Goal: Transaction & Acquisition: Purchase product/service

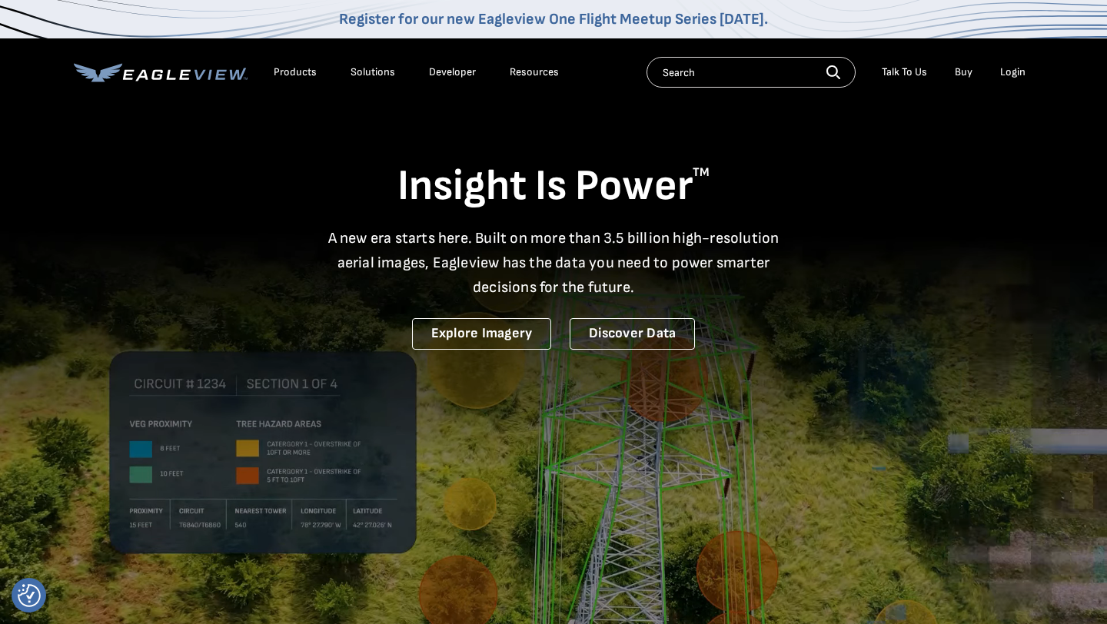
click at [1011, 77] on div "Login" at bounding box center [1012, 72] width 25 height 14
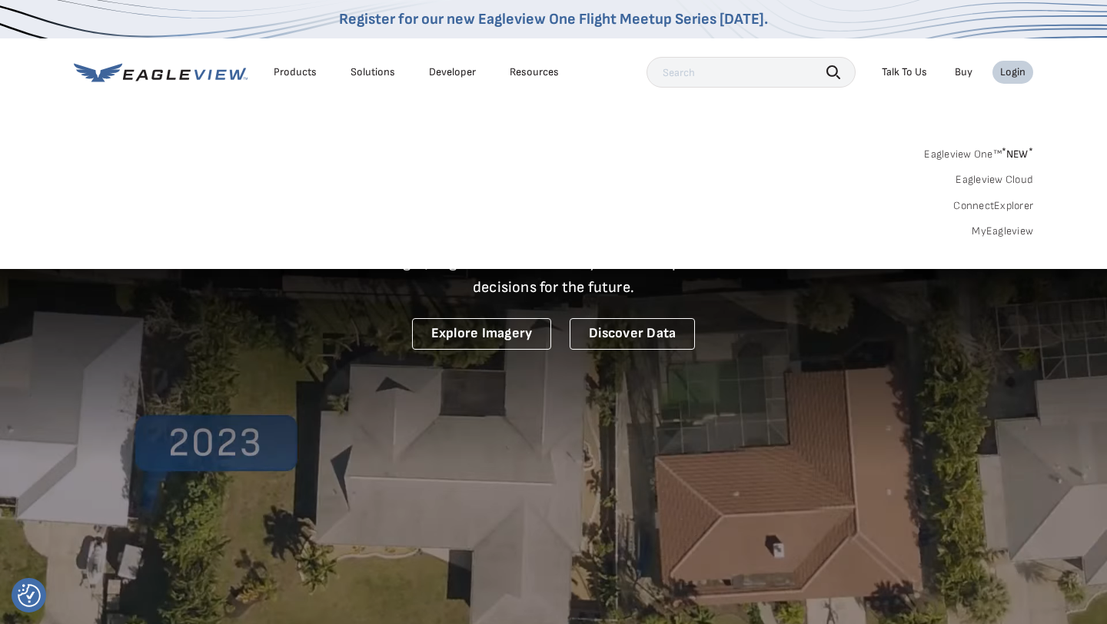
click at [1010, 71] on div "Login" at bounding box center [1012, 72] width 25 height 14
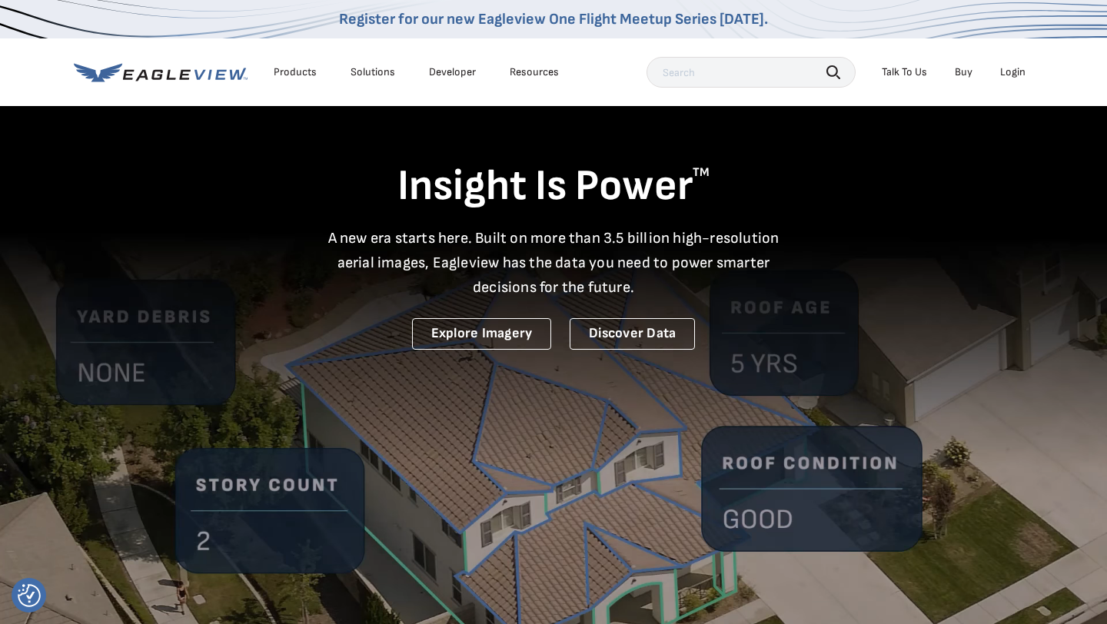
click at [1010, 71] on div "Login" at bounding box center [1012, 72] width 25 height 14
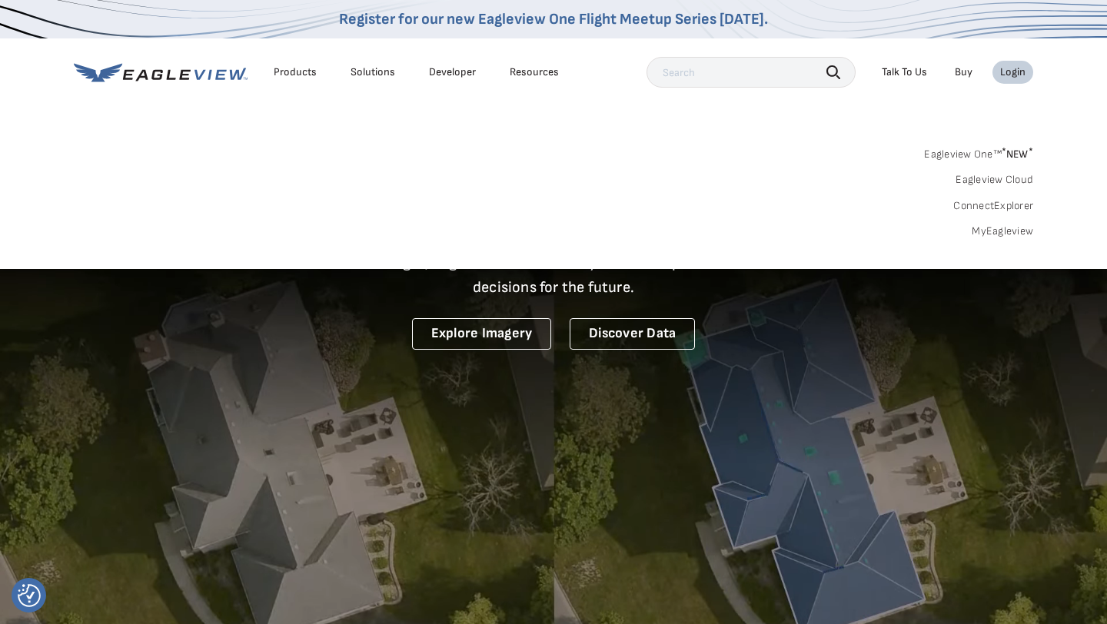
click at [407, 160] on div "Eagleview One™ * NEW * Eagleview Cloud ConnectExplorer MyEagleview" at bounding box center [553, 190] width 959 height 95
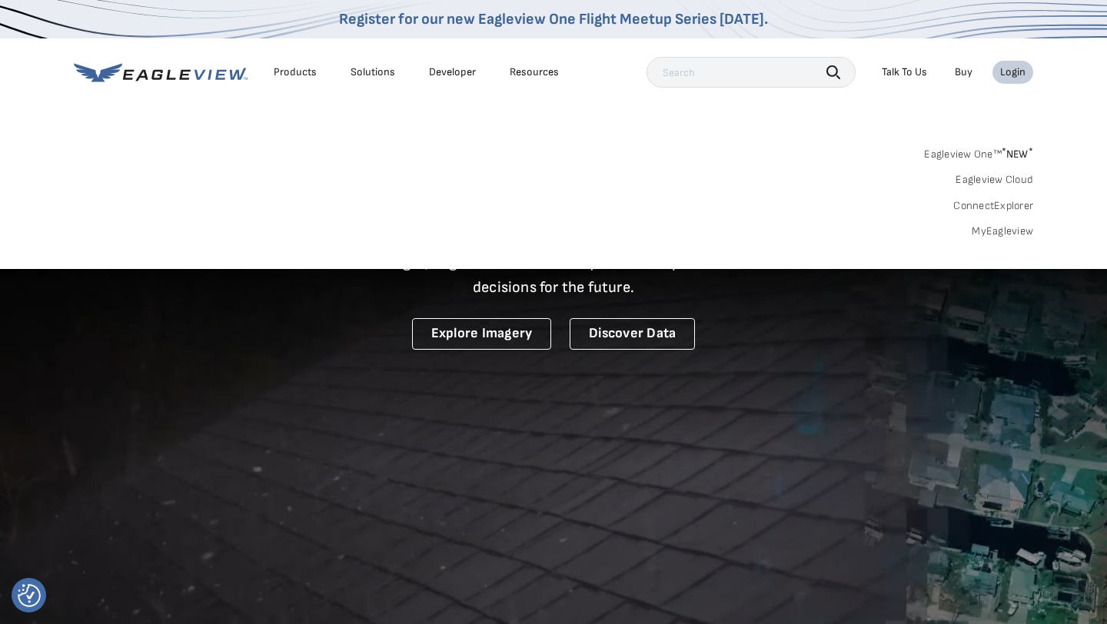
click at [243, 166] on div "Eagleview One™ * NEW * Eagleview Cloud ConnectExplorer MyEagleview" at bounding box center [553, 190] width 959 height 95
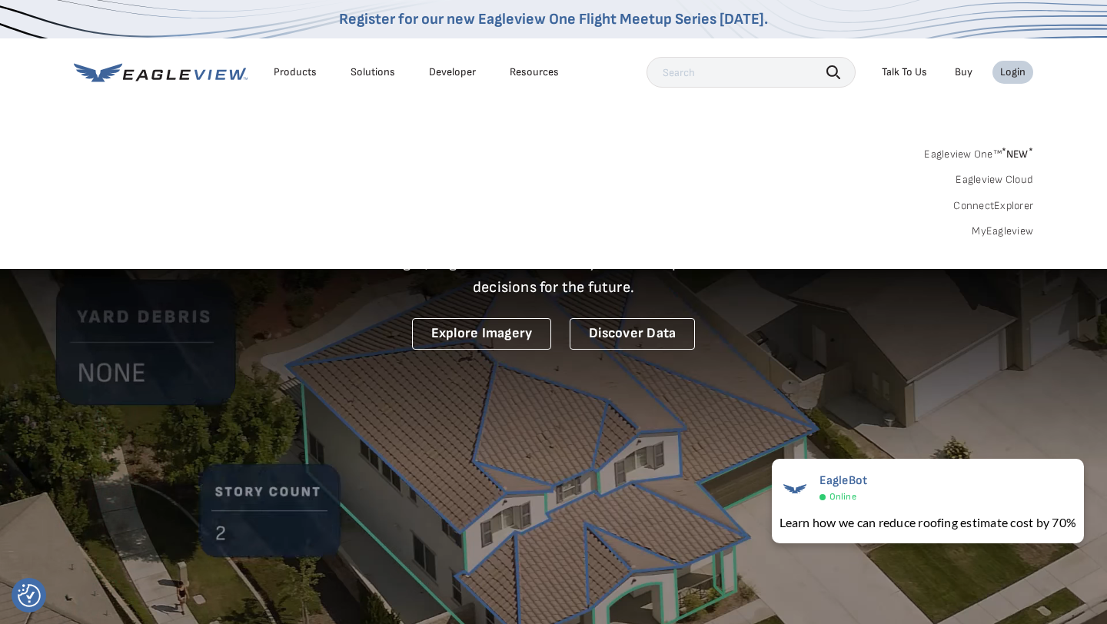
click at [237, 135] on div "Search Products Our Product Areas Imagery 1-Inch GSD Aerial Imagery *" at bounding box center [553, 197] width 1107 height 145
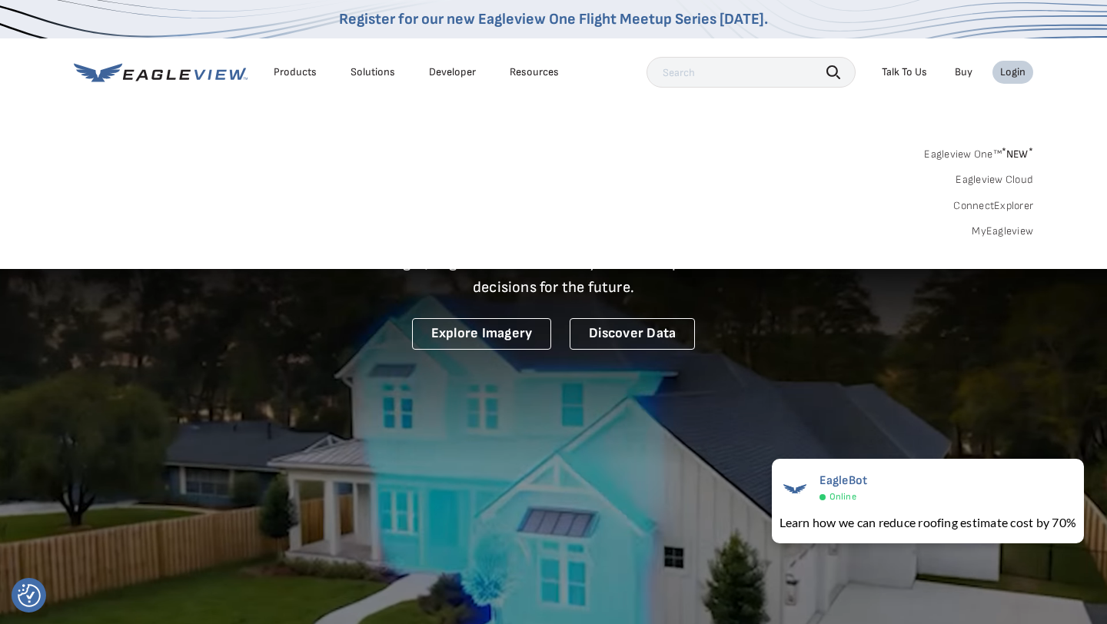
click at [237, 135] on div "Search Products Our Product Areas Imagery 1-Inch GSD Aerial Imagery *" at bounding box center [553, 197] width 1107 height 145
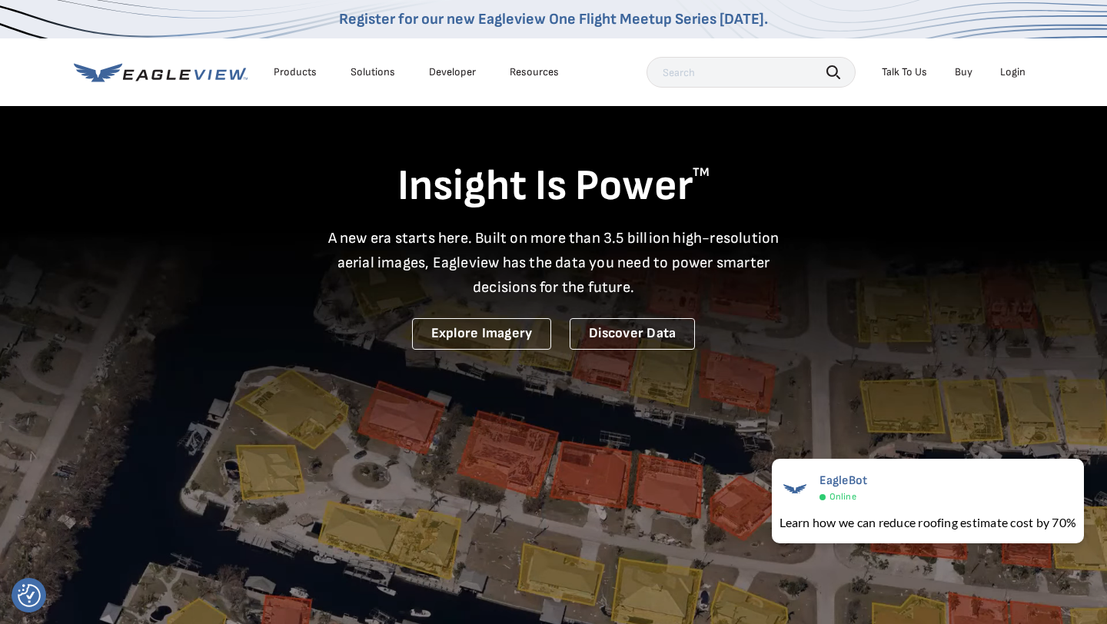
click at [909, 295] on div "Insight Is Power TM A new era starts here. Built on more than 3.5 billion high-…" at bounding box center [553, 227] width 959 height 245
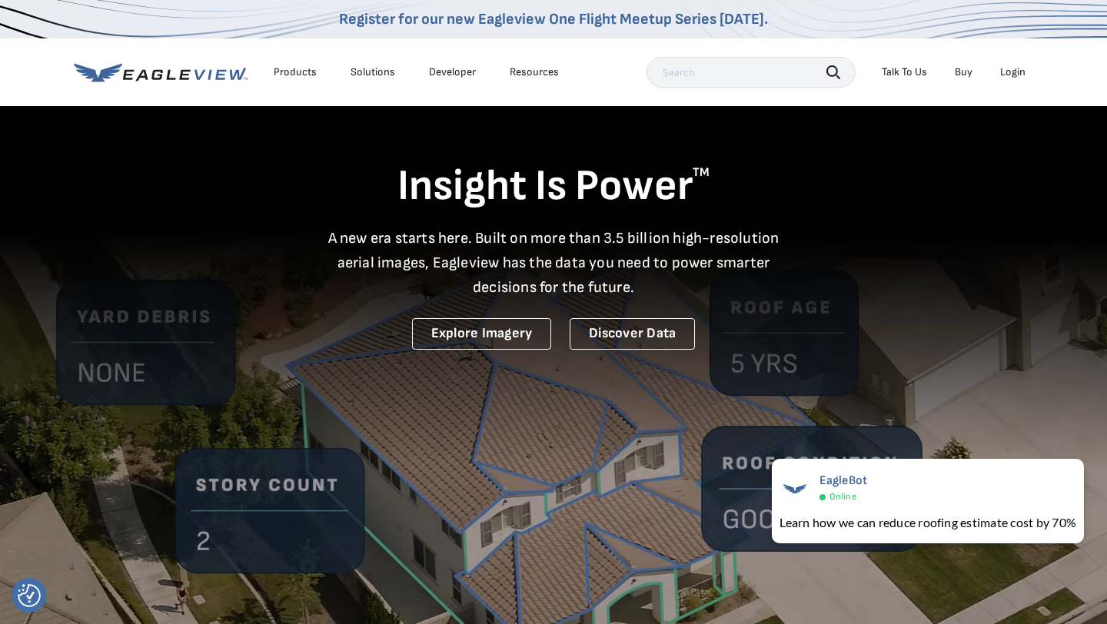
click at [1012, 73] on div "Login" at bounding box center [1012, 72] width 25 height 14
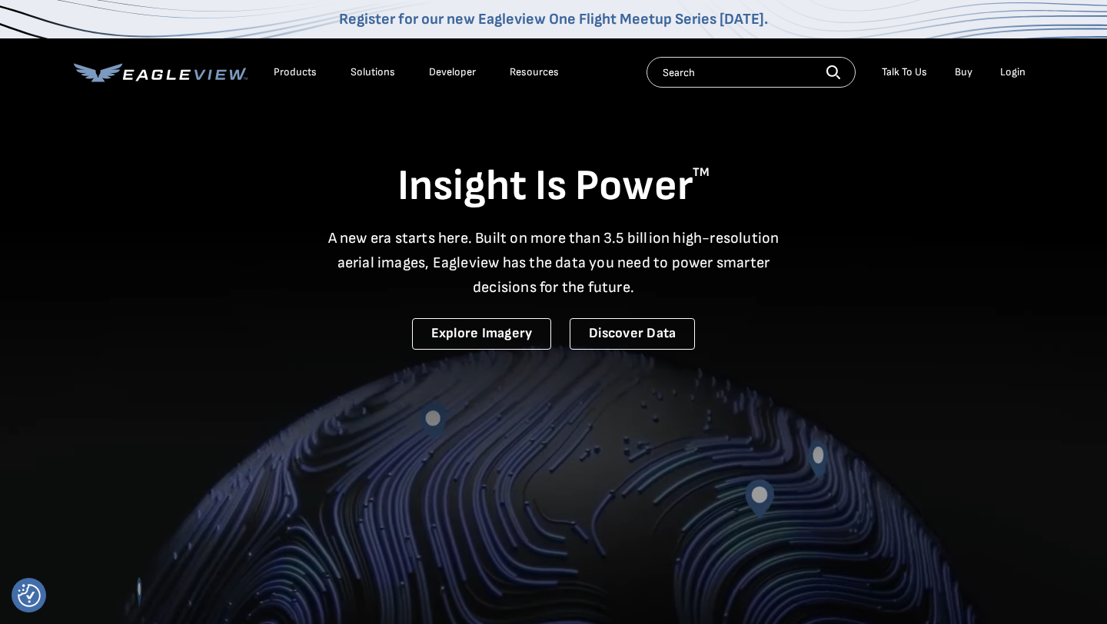
click at [1022, 83] on li "Login" at bounding box center [1012, 72] width 41 height 23
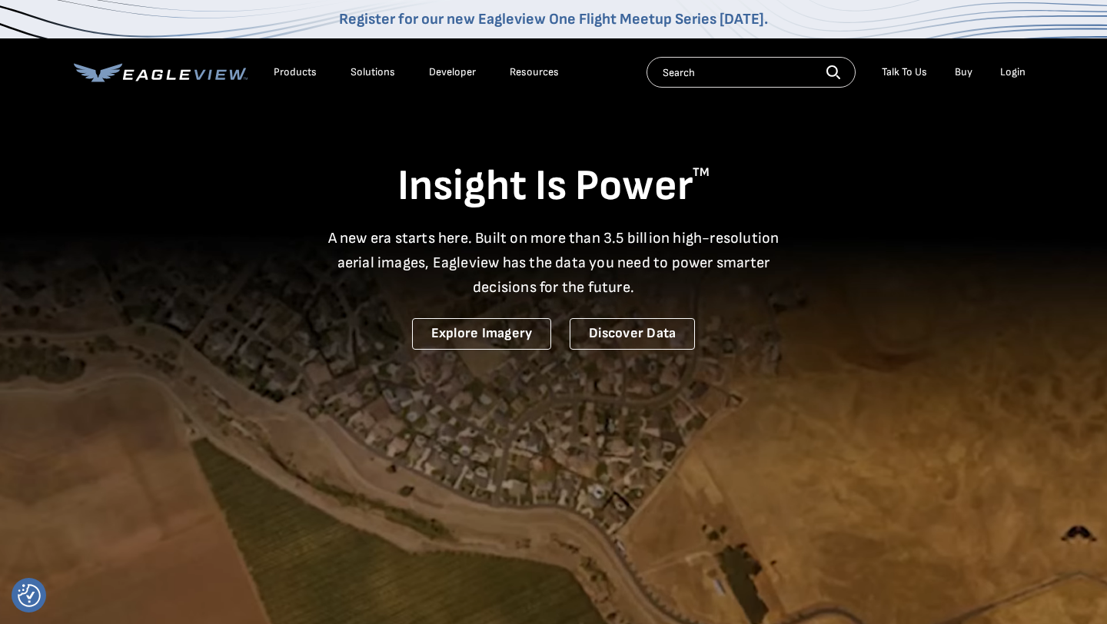
click at [1018, 77] on div "Login" at bounding box center [1012, 72] width 25 height 14
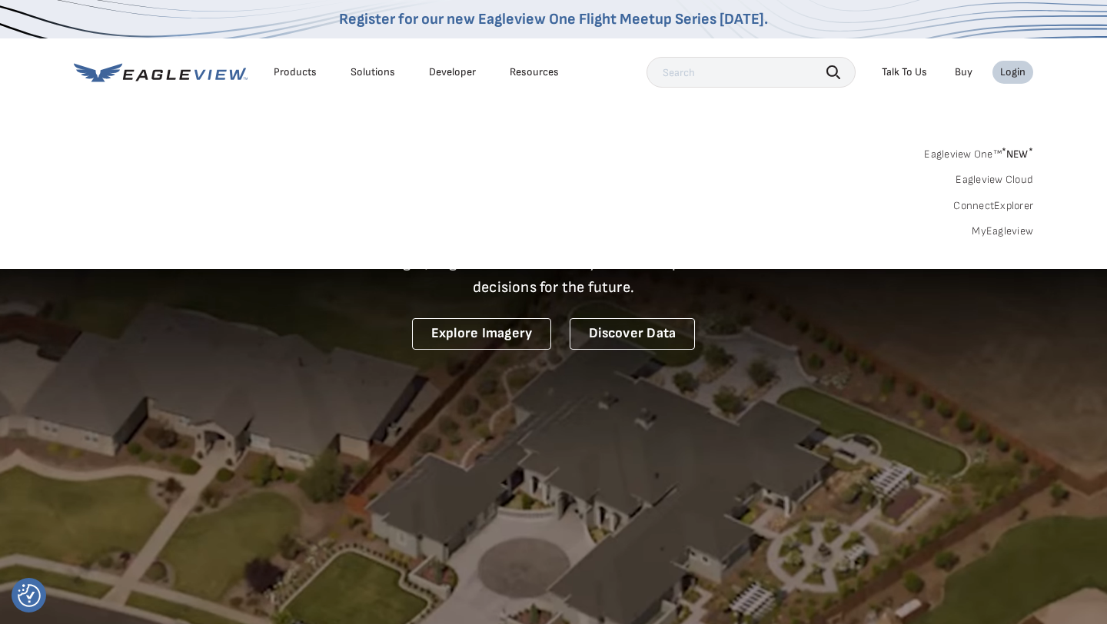
click at [1011, 71] on div "Login" at bounding box center [1012, 72] width 25 height 14
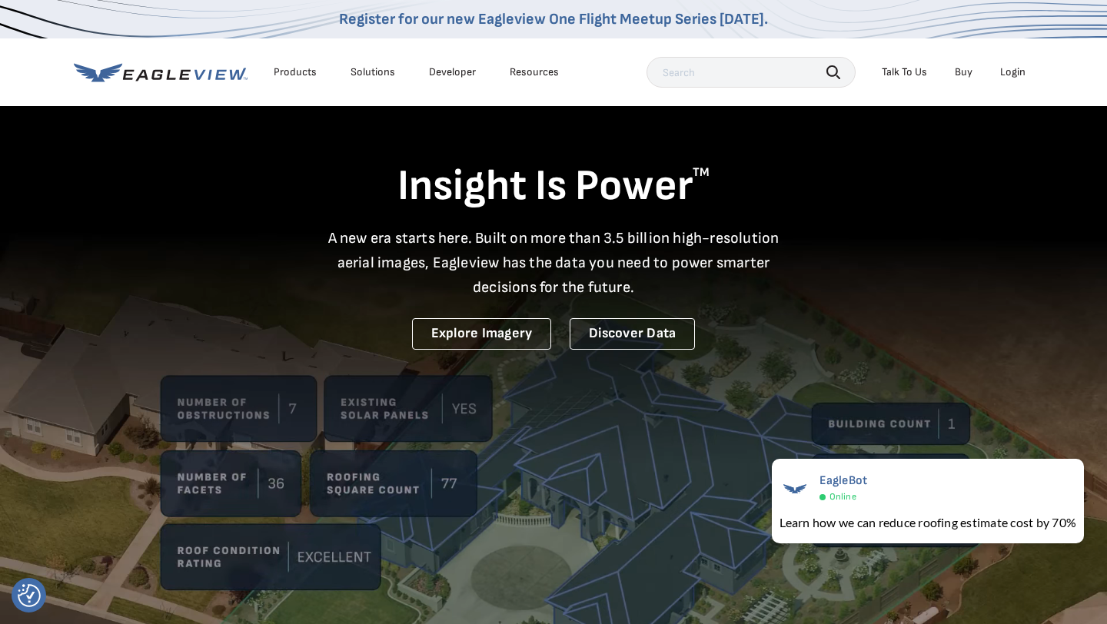
click at [1019, 69] on div "Login" at bounding box center [1012, 72] width 25 height 14
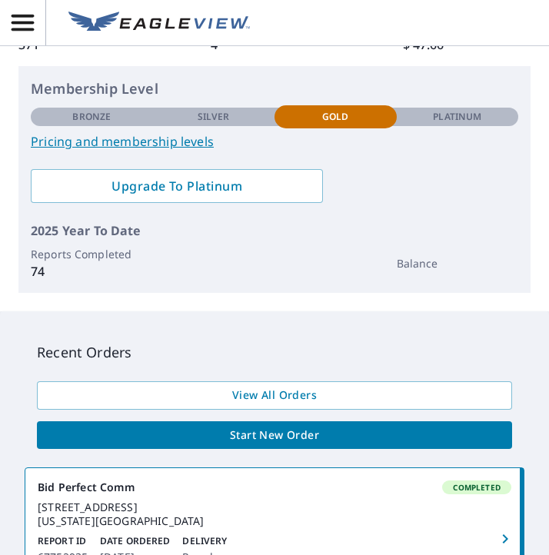
scroll to position [333, 0]
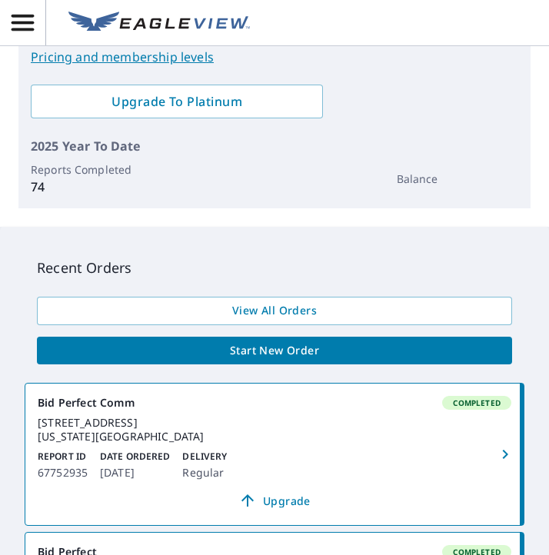
click at [281, 352] on span "Start New Order" at bounding box center [274, 350] width 450 height 19
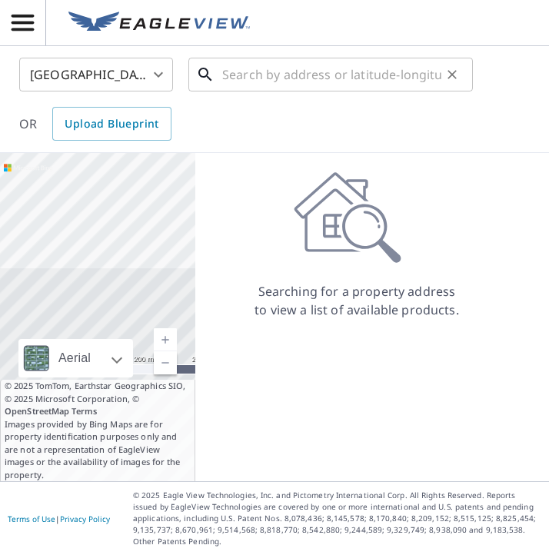
click at [286, 77] on input "text" at bounding box center [331, 74] width 219 height 43
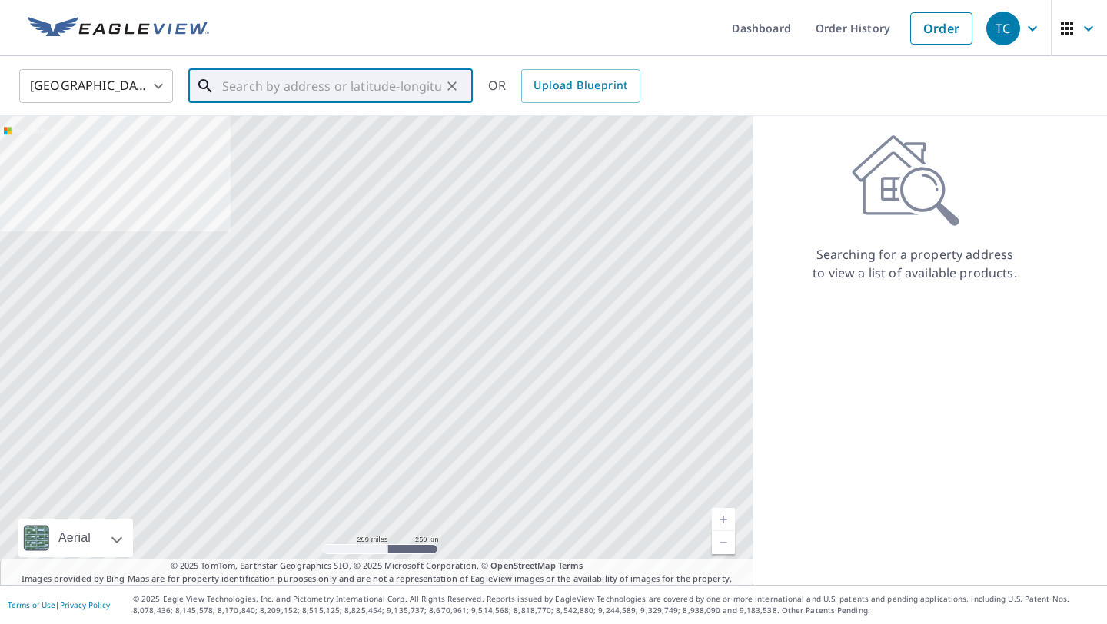
paste input "[STREET_ADDRESS]"
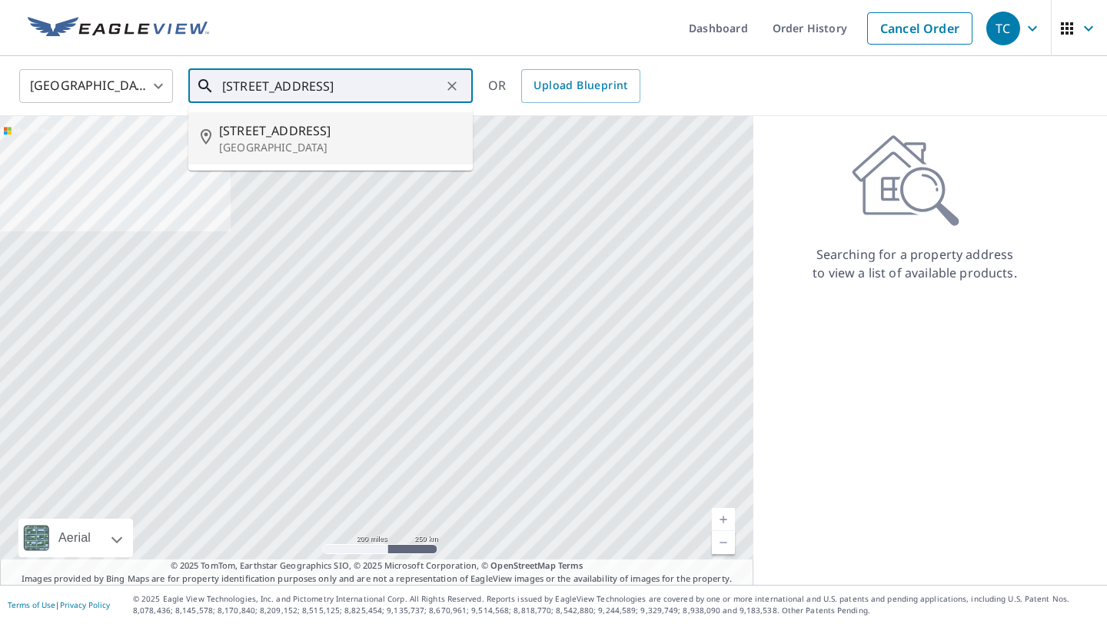
click at [380, 132] on span "416 Hickory Ln" at bounding box center [339, 130] width 241 height 18
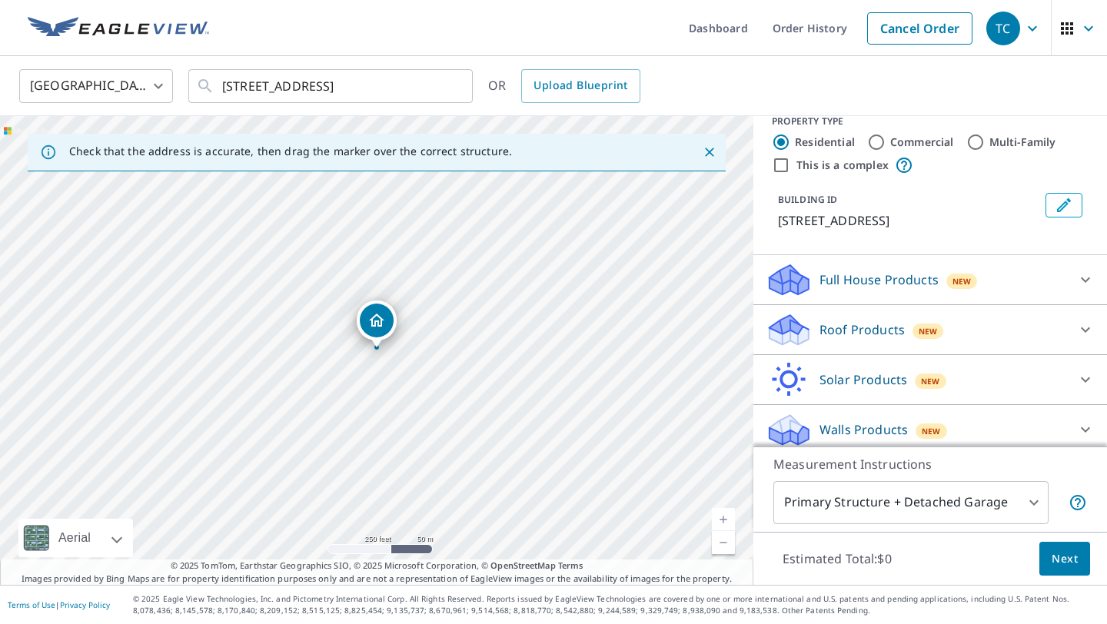
scroll to position [28, 0]
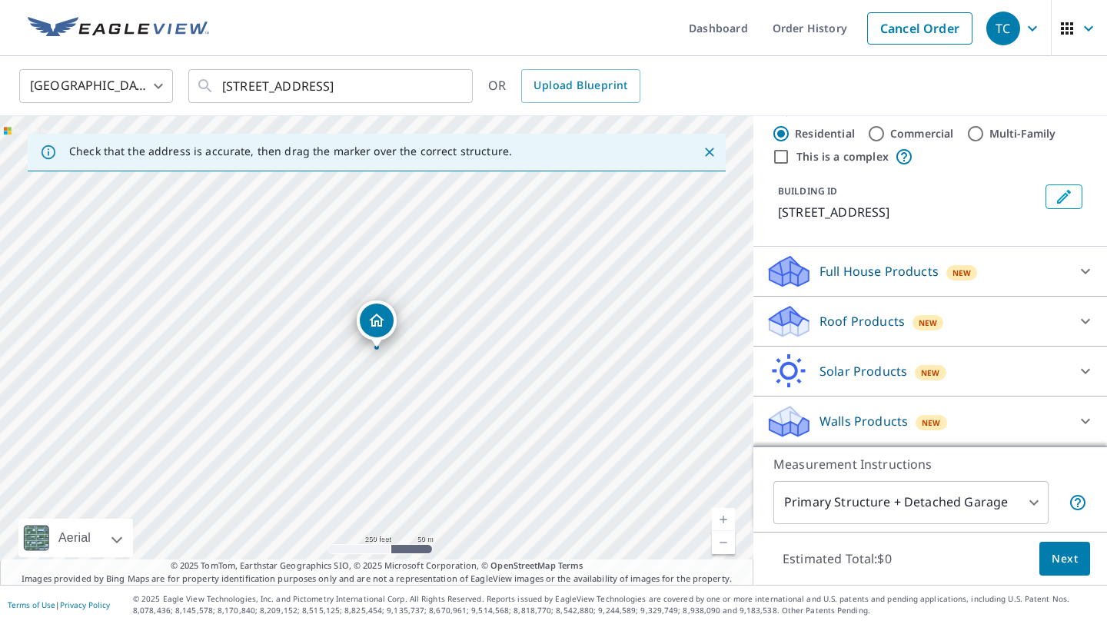
click at [548, 321] on div "Roof Products New" at bounding box center [916, 322] width 301 height 36
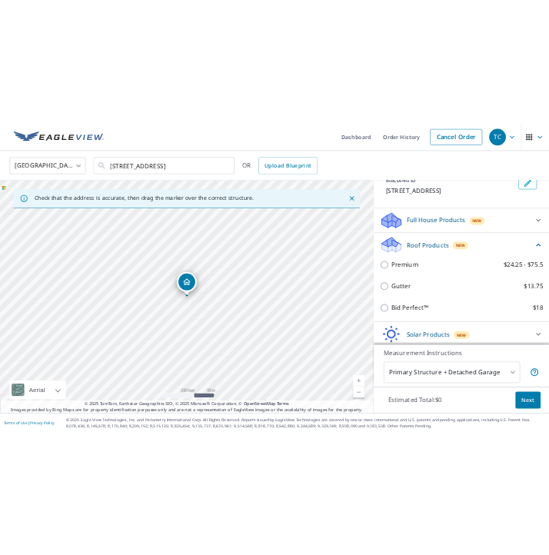
scroll to position [110, 0]
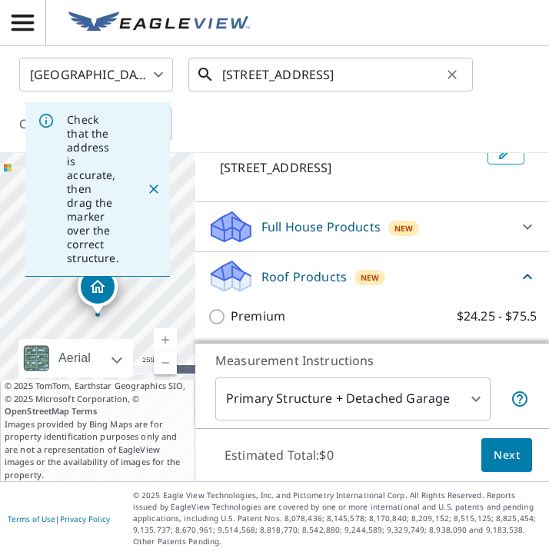
click at [289, 72] on input "416 Hickory Ln Valley Center, KS 67147" at bounding box center [331, 74] width 219 height 43
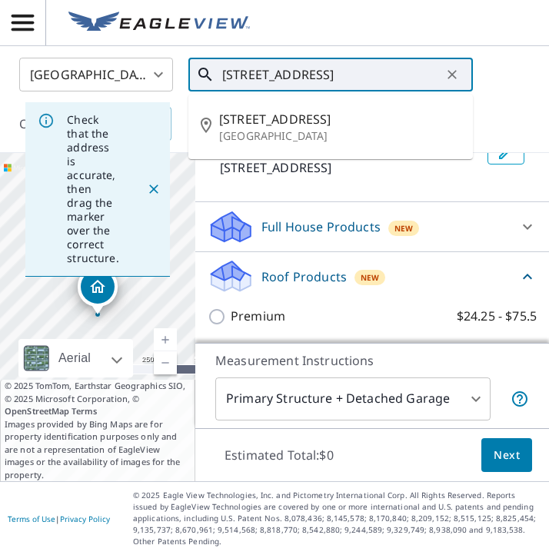
click at [289, 72] on input "416 Hickory Ln Valley Center, KS 67147" at bounding box center [331, 74] width 219 height 43
paste input "2147 S Emporia Ave, Wichita KS 67211, USA"
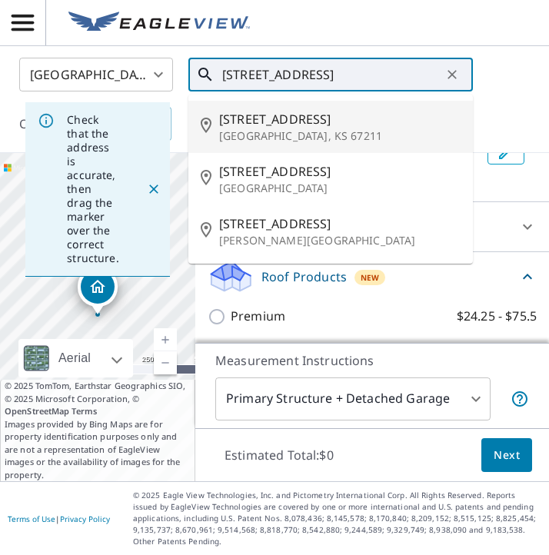
click at [399, 118] on span "2147 S Emporia Ave" at bounding box center [339, 119] width 241 height 18
type input "2147 S Emporia Ave Wichita, KS 67211"
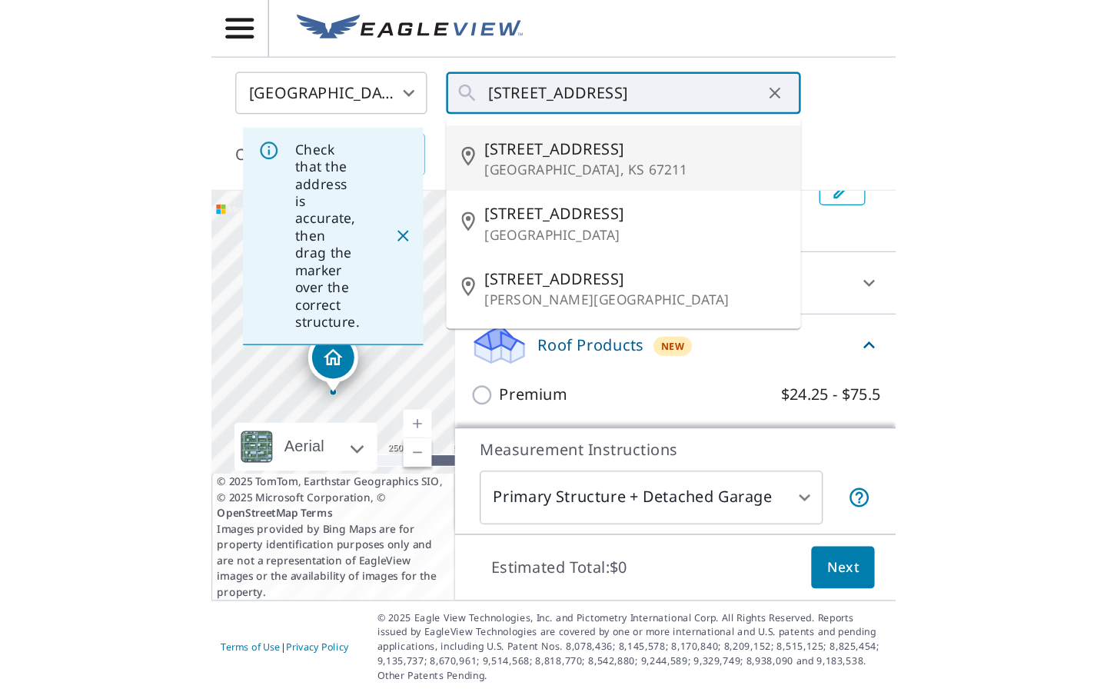
scroll to position [0, 0]
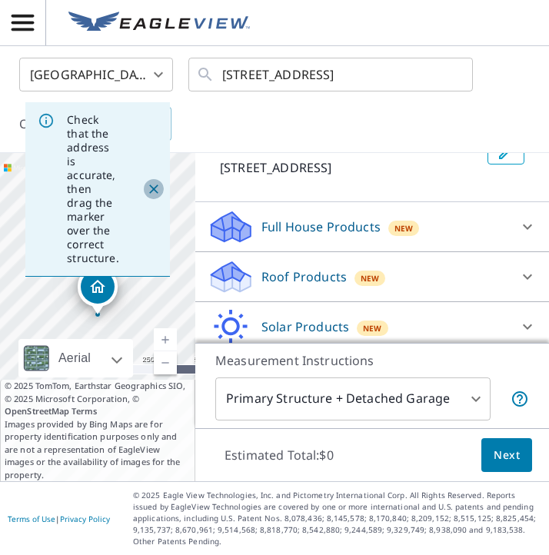
click at [154, 189] on icon "Close" at bounding box center [153, 188] width 15 height 15
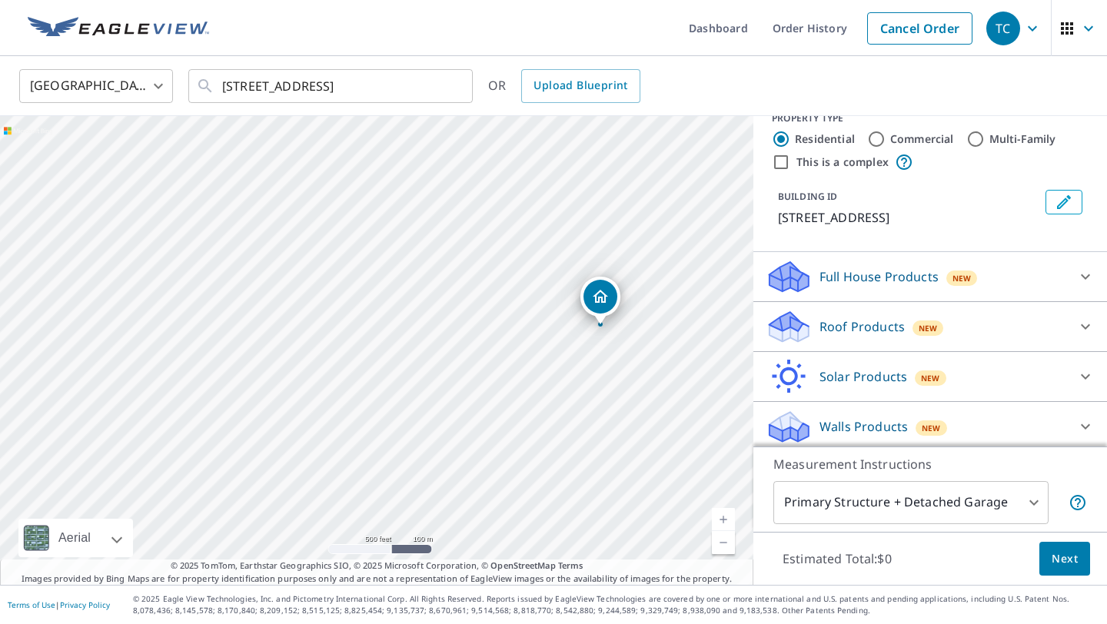
scroll to position [28, 0]
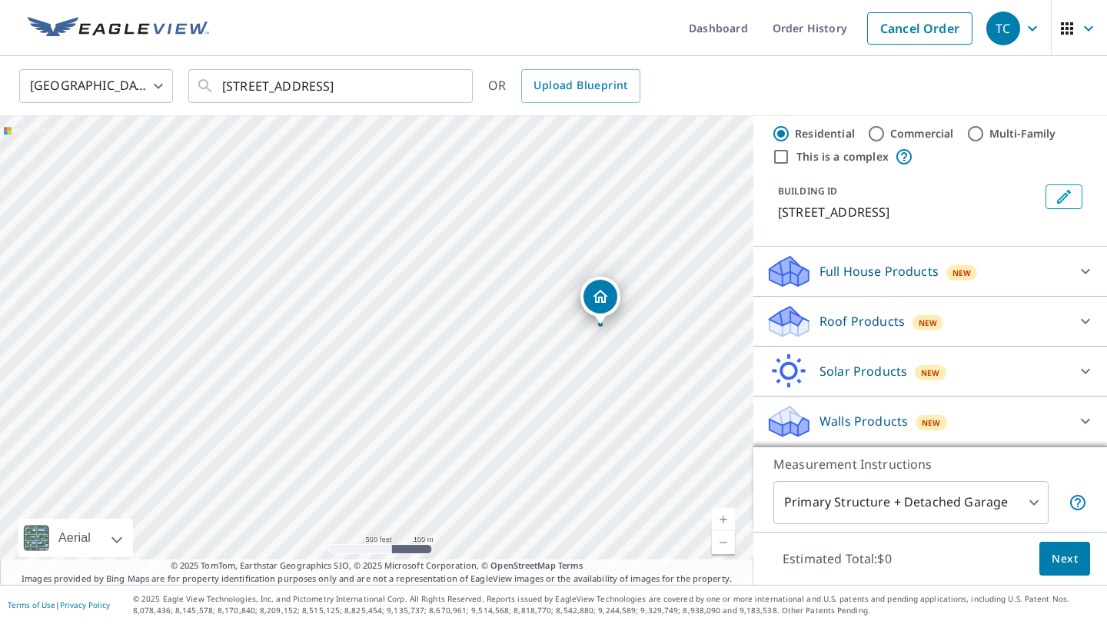
click at [548, 324] on div "Roof Products New" at bounding box center [916, 322] width 301 height 36
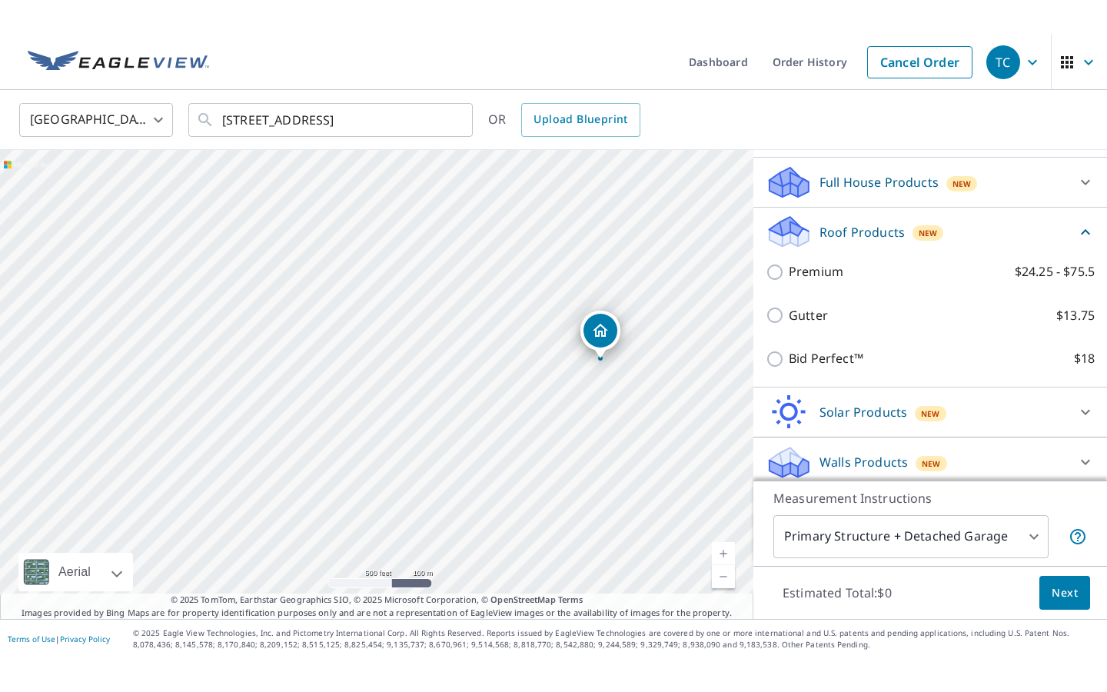
scroll to position [160, 0]
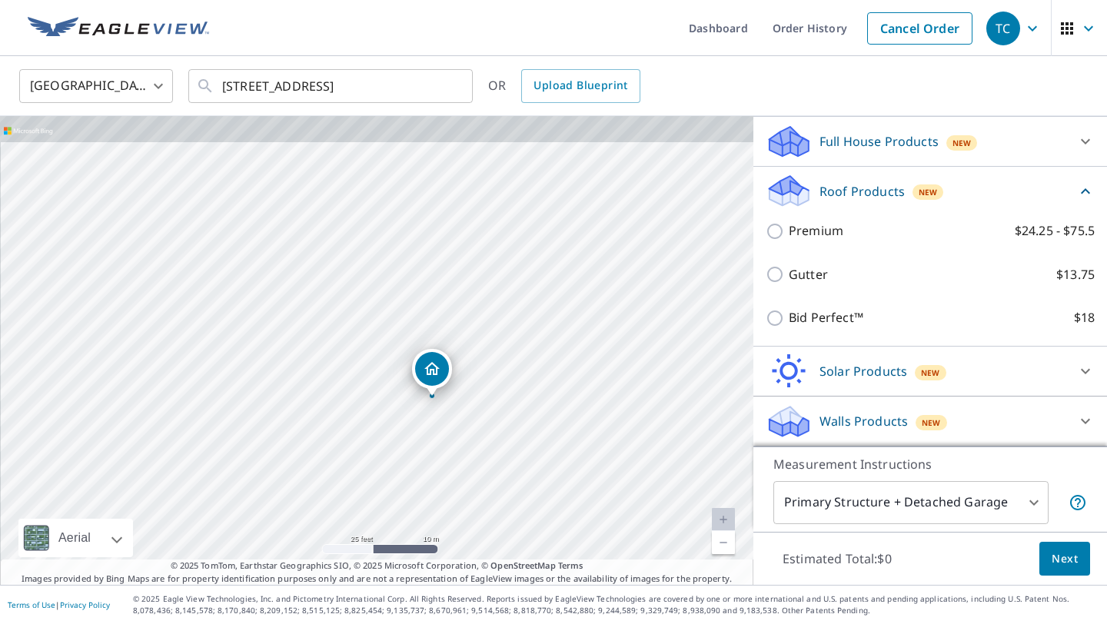
drag, startPoint x: 596, startPoint y: 254, endPoint x: 596, endPoint y: 496, distance: 242.1
click at [548, 496] on div "2147 S Emporia Ave Wichita, KS 67211" at bounding box center [376, 350] width 753 height 469
